Goal: Navigation & Orientation: Find specific page/section

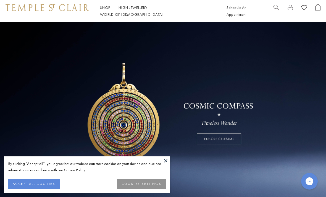
click at [104, 10] on link "Shop Shop" at bounding box center [105, 7] width 10 height 5
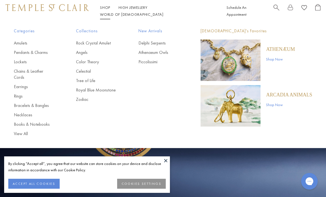
click at [158, 182] on button "COOKIES SETTINGS" at bounding box center [141, 184] width 49 height 10
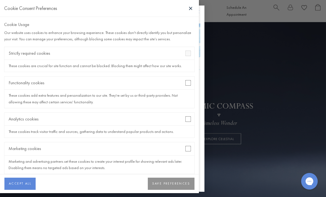
click at [28, 189] on button "ACCEPT ALL" at bounding box center [19, 184] width 31 height 12
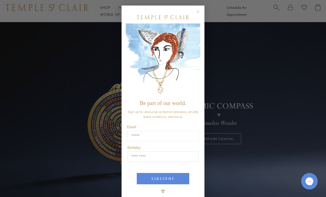
click at [201, 9] on icon "Close dialog" at bounding box center [197, 11] width 7 height 7
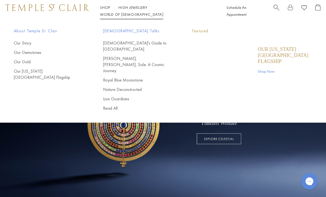
click at [163, 12] on link "World of Temple World of Temple" at bounding box center [131, 14] width 63 height 5
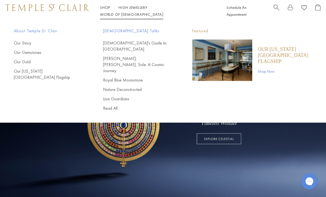
click at [219, 70] on img "Main navigation" at bounding box center [222, 59] width 60 height 41
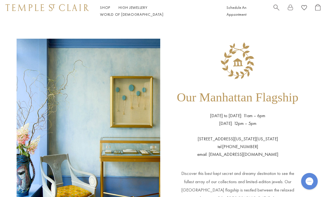
click at [276, 10] on span "Search" at bounding box center [276, 7] width 6 height 6
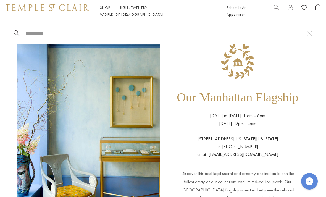
click at [88, 36] on input "search" at bounding box center [166, 33] width 282 height 6
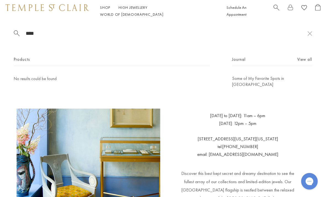
type input "****"
click at [134, 10] on link "High Jewellery High Jewellery" at bounding box center [132, 7] width 29 height 5
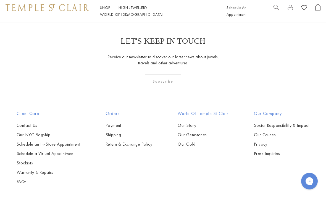
scroll to position [414, 0]
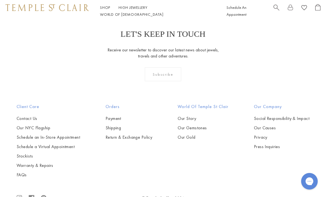
click at [41, 126] on link "Our NYC Flagship" at bounding box center [49, 128] width 64 height 6
